Goal: Transaction & Acquisition: Obtain resource

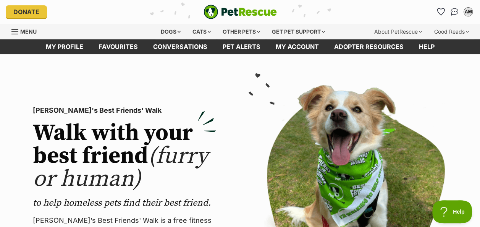
click at [434, 13] on div "AM My account AM [PERSON_NAME] Edit profile Log out Pet alerts Pet alert matche…" at bounding box center [396, 12] width 156 height 12
click at [437, 13] on icon "Favourites" at bounding box center [441, 12] width 10 height 10
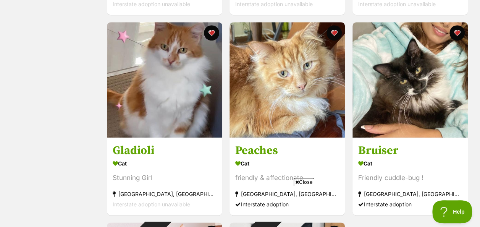
scroll to position [325, 0]
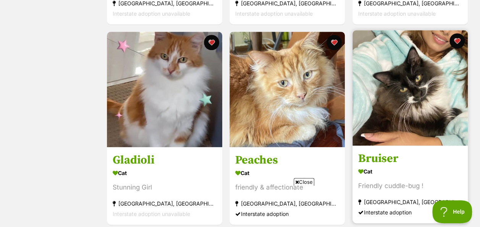
click at [384, 160] on h3 "Bruiser" at bounding box center [410, 158] width 104 height 15
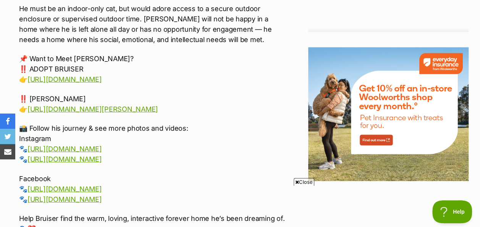
scroll to position [1018, 0]
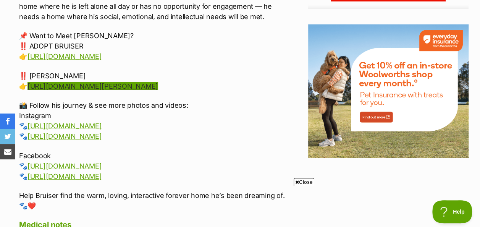
click at [97, 82] on link "https://form.jotform.com/animalrescuecrew/cat-foster" at bounding box center [92, 86] width 131 height 8
